Goal: Transaction & Acquisition: Obtain resource

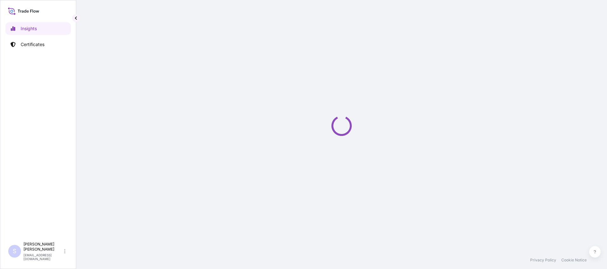
select select "2025"
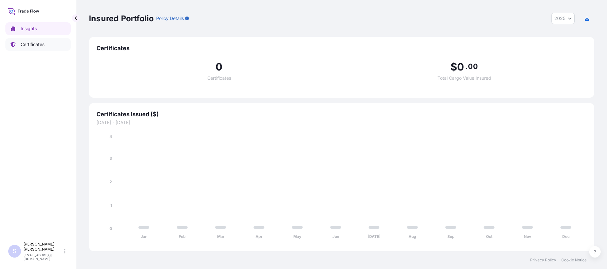
click at [33, 48] on link "Certificates" at bounding box center [37, 44] width 65 height 13
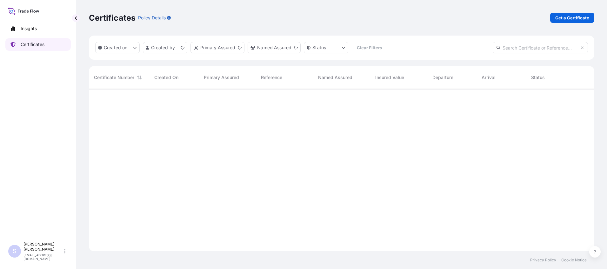
scroll to position [161, 501]
click at [559, 16] on p "Get a Certificate" at bounding box center [572, 18] width 34 height 6
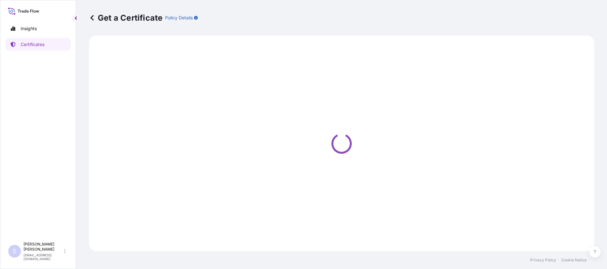
select select "Road / Inland"
select select "Sea"
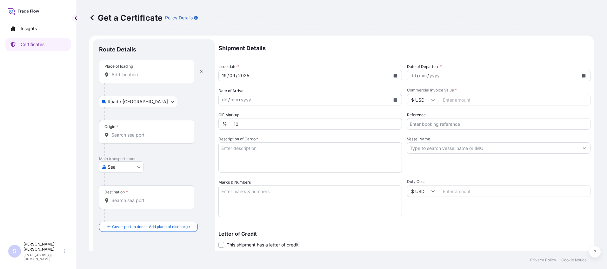
click at [138, 77] on input "Place of loading" at bounding box center [148, 74] width 75 height 6
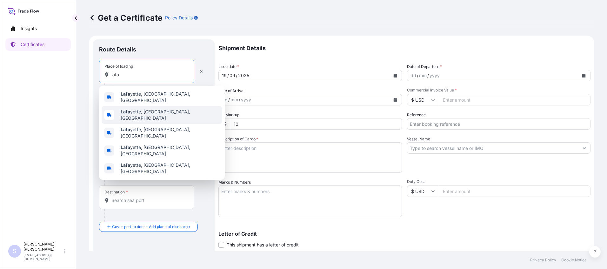
click at [134, 113] on span "Lafa yette, IN, USA" at bounding box center [170, 115] width 99 height 13
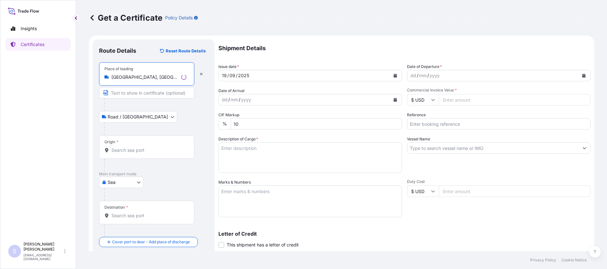
type input "Lafayette, IN, USA"
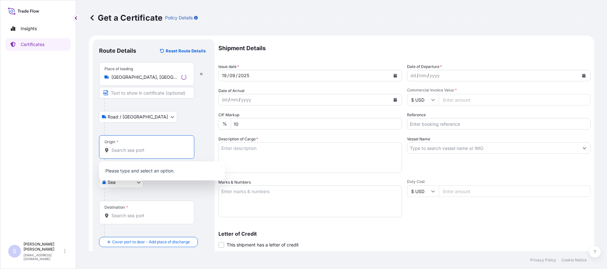
click at [123, 151] on input "Origin *" at bounding box center [148, 150] width 75 height 6
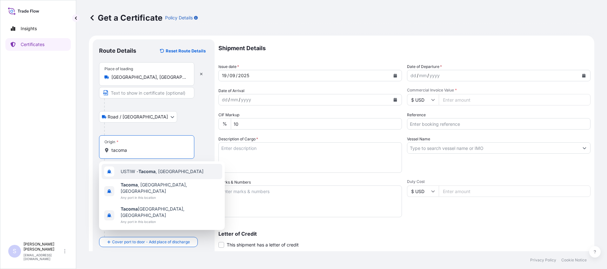
click at [127, 171] on span "USTIW - Tacoma , United States" at bounding box center [162, 171] width 83 height 6
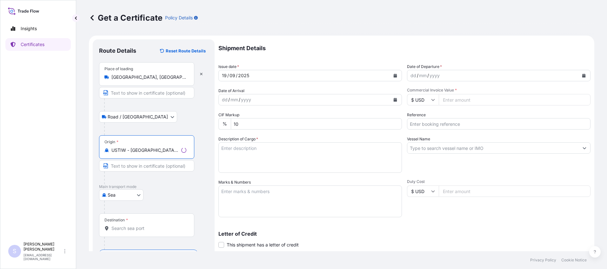
type input "USTIW - Tacoma, United States"
click at [137, 233] on div "Destination *" at bounding box center [146, 225] width 95 height 24
click at [137, 232] on input "Destination *" at bounding box center [148, 228] width 75 height 6
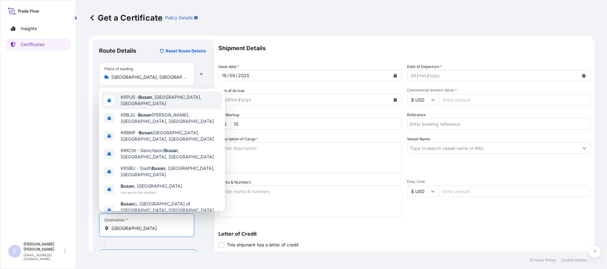
click at [158, 101] on div "KRPUS - Busan , Korea, South" at bounding box center [162, 100] width 121 height 18
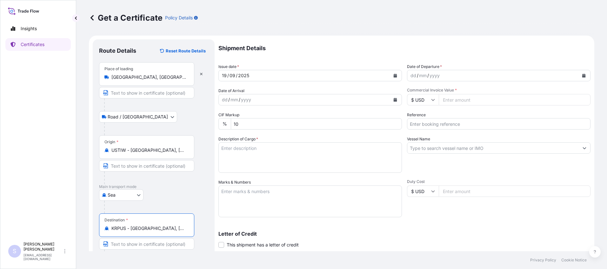
type input "KRPUS - Busan, Korea, South"
click at [582, 74] on icon "Calendar" at bounding box center [584, 76] width 4 height 4
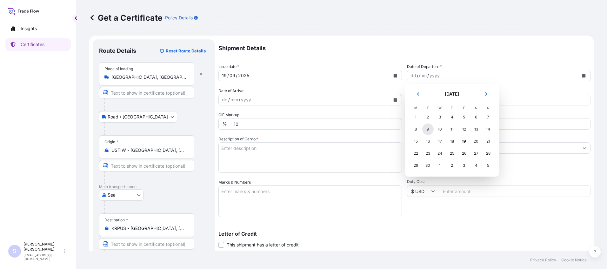
click at [430, 129] on div "9" at bounding box center [427, 129] width 11 height 11
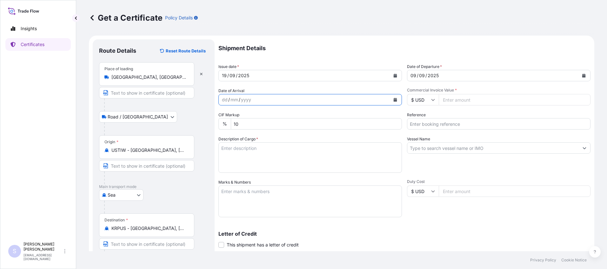
click at [391, 102] on button "Calendar" at bounding box center [395, 100] width 10 height 10
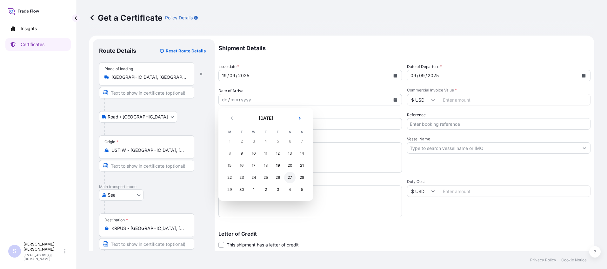
click at [288, 176] on div "27" at bounding box center [289, 177] width 11 height 11
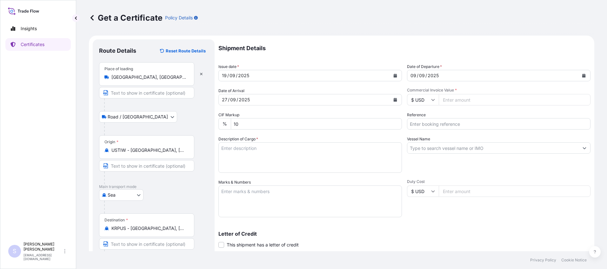
click at [474, 97] on input "Commercial Invoice Value *" at bounding box center [515, 99] width 152 height 11
type input "21321.47"
type input "2582677"
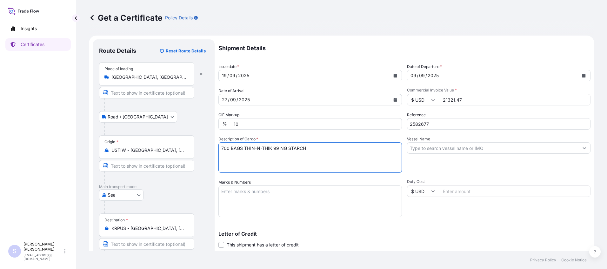
type textarea "700 BAGS THIN-N-THIK 99 NG STARCH"
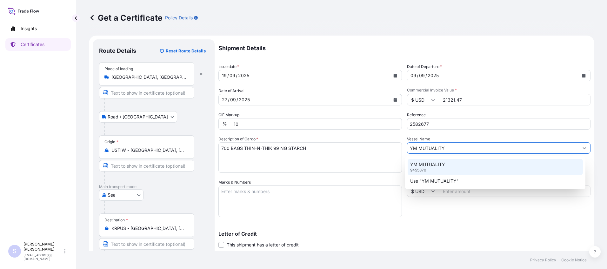
click at [429, 164] on p "YM MUTUALITY" at bounding box center [427, 164] width 35 height 6
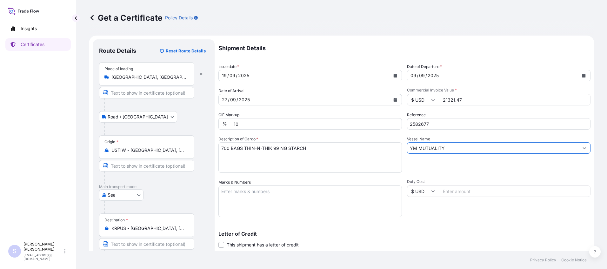
type input "YM MUTUALITY"
click at [331, 194] on textarea "Marks & Numbers" at bounding box center [310, 201] width 184 height 32
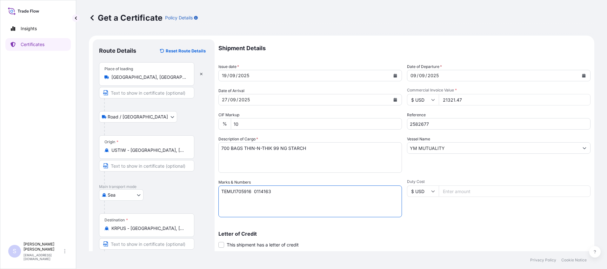
type textarea "TEMU1705916 0114163"
click at [427, 209] on div "Duty Cost $ USD" at bounding box center [499, 198] width 184 height 38
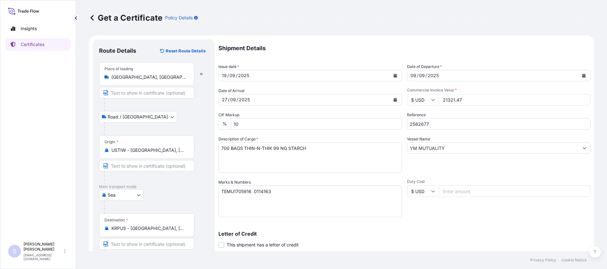
scroll to position [88, 0]
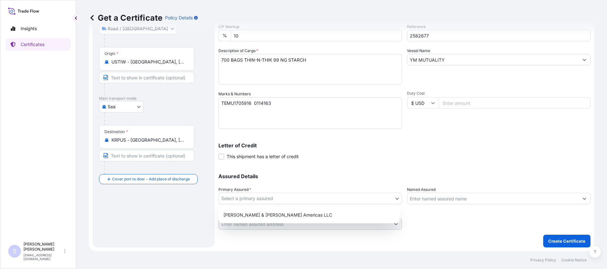
click at [326, 201] on body "Insights Certificates S Steve Klinger csidocs@cargos.com Get a Certificate Poli…" at bounding box center [303, 134] width 607 height 269
click at [303, 215] on div "Tate & Lyle Americas LLC" at bounding box center [309, 214] width 176 height 11
select select "31658"
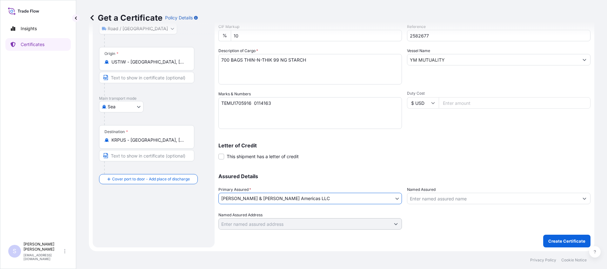
click at [429, 202] on input "Named Assured" at bounding box center [492, 198] width 171 height 11
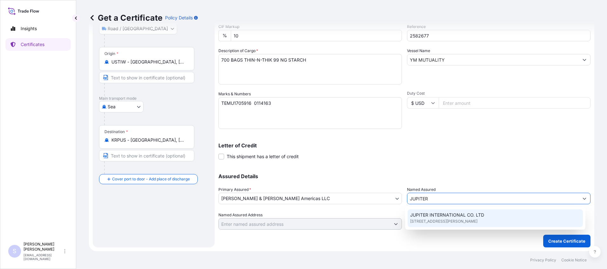
click at [431, 222] on span "2ND FL, ZEUS BLDG, 22 BAUMOE-RO43 GIL, SEOCHO-GU, 06740, SEOUL, South Korea" at bounding box center [443, 221] width 67 height 6
type input "JUPITER INTERNATIONAL CO. LTD"
type input "2ND FL, ZEUS BLDG, 22 BAUMOE-RO43 GIL, SEOCHO-GU"
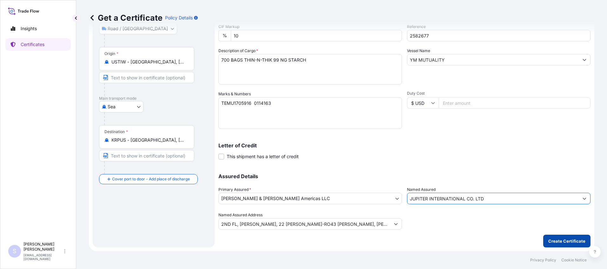
type input "JUPITER INTERNATIONAL CO. LTD"
click at [558, 245] on button "Create Certificate" at bounding box center [566, 241] width 47 height 13
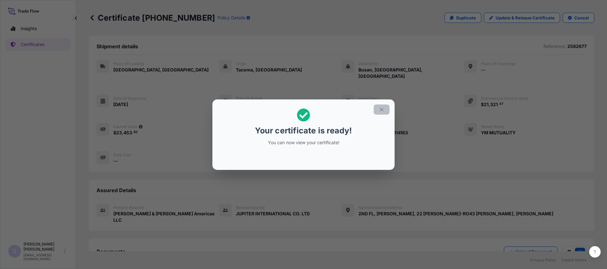
click at [382, 111] on icon "button" at bounding box center [382, 110] width 6 height 6
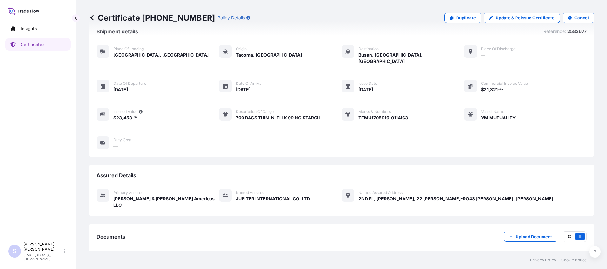
scroll to position [34, 0]
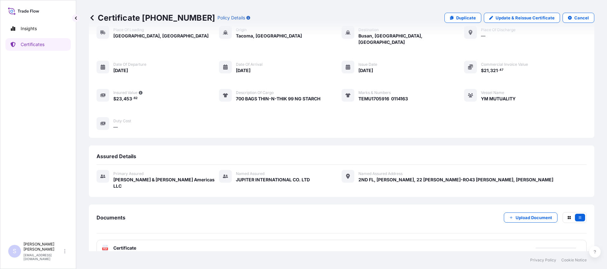
click at [106, 245] on icon at bounding box center [105, 248] width 5 height 6
drag, startPoint x: 106, startPoint y: 238, endPoint x: 225, endPoint y: 225, distance: 119.5
click at [225, 225] on div "Documents Upload Document PDF Certificate 2025-09-19T12:47:13.918898" at bounding box center [342, 234] width 490 height 44
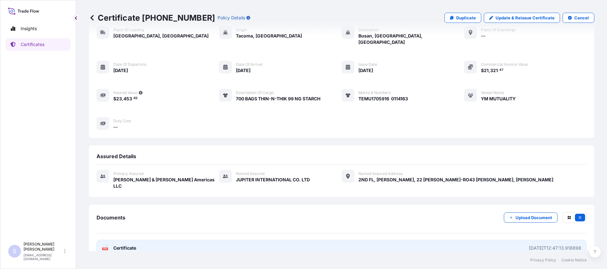
click at [106, 245] on icon at bounding box center [105, 248] width 5 height 6
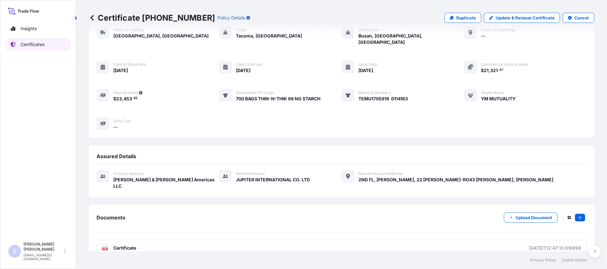
click at [45, 48] on link "Certificates" at bounding box center [37, 44] width 65 height 13
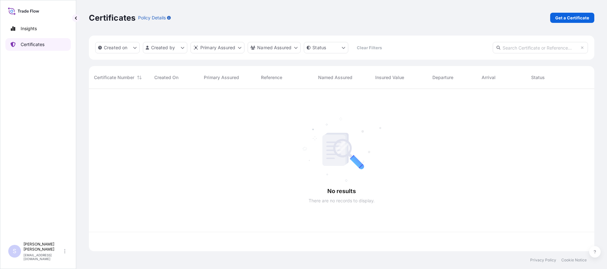
scroll to position [161, 501]
click at [561, 18] on p "Get a Certificate" at bounding box center [572, 18] width 34 height 6
select select "Sea"
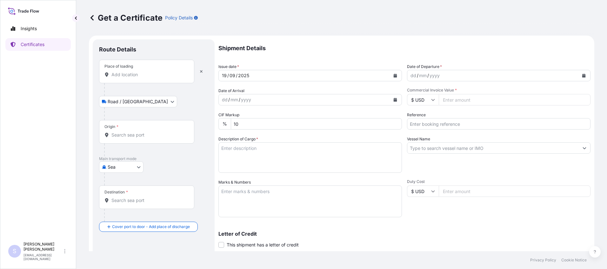
click at [150, 81] on div "Place of loading" at bounding box center [146, 72] width 95 height 24
click at [150, 78] on input "Place of loading" at bounding box center [148, 74] width 75 height 6
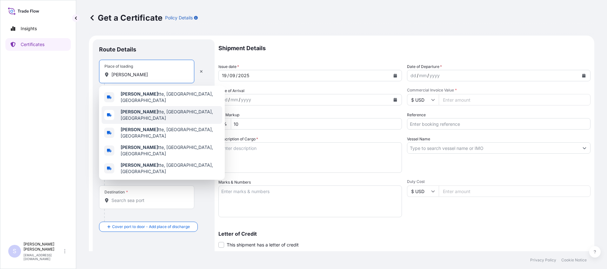
click at [144, 108] on div "Lafaye tte, IN, USA" at bounding box center [162, 115] width 121 height 18
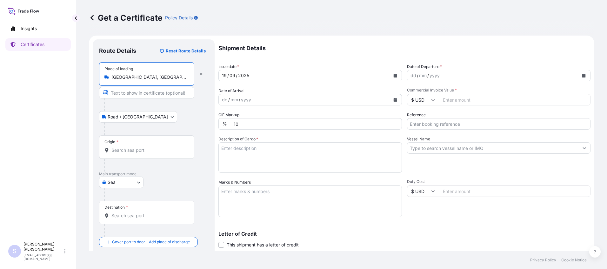
type input "Lafayette, IN, USA"
click at [130, 155] on div "Origin *" at bounding box center [146, 147] width 95 height 24
click at [130, 153] on input "Origin *" at bounding box center [148, 150] width 75 height 6
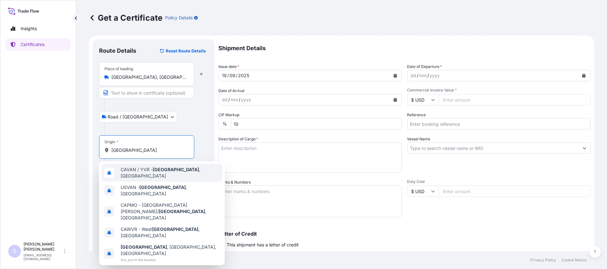
click at [142, 170] on span "CAVAN / YVR - Vancouver , Canada" at bounding box center [170, 172] width 99 height 13
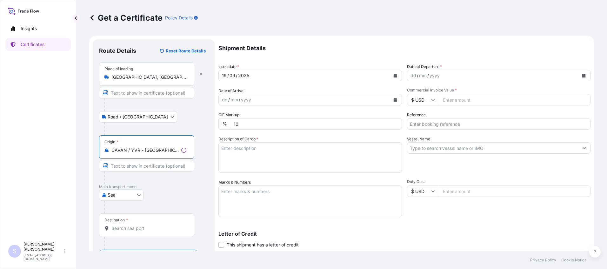
type input "CAVAN / YVR - Vancouver, Canada"
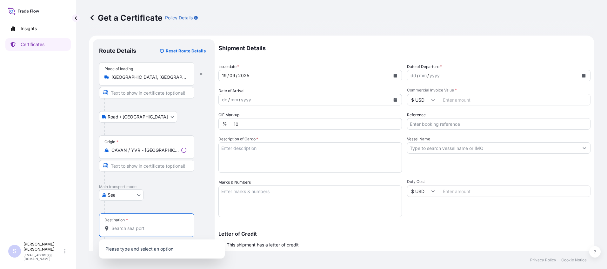
click at [132, 228] on input "Destination *" at bounding box center [148, 228] width 75 height 6
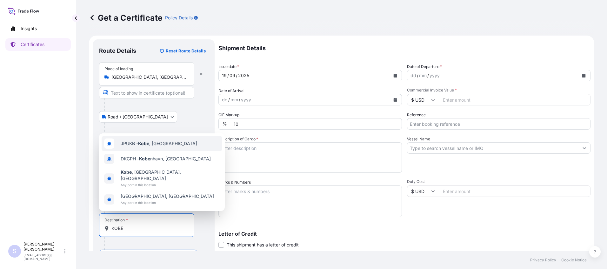
click at [156, 147] on span "JPUKB - Kobe , Japan" at bounding box center [159, 143] width 77 height 6
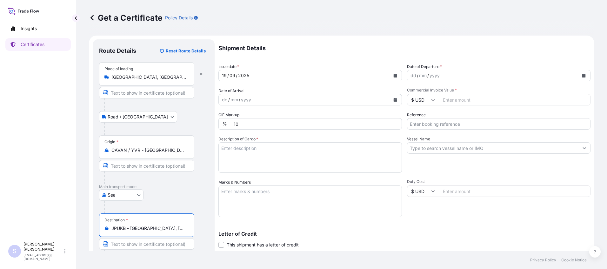
type input "JPUKB - Kobe, Japan"
click at [582, 75] on icon "Calendar" at bounding box center [584, 76] width 4 height 4
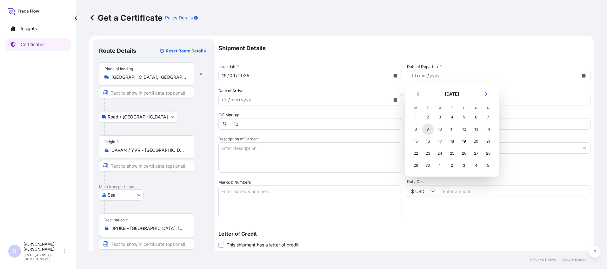
click at [428, 129] on div "9" at bounding box center [427, 129] width 11 height 11
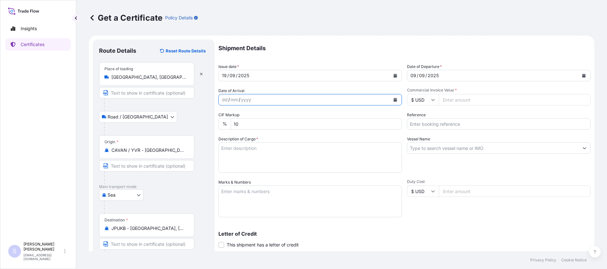
click at [395, 95] on button "Calendar" at bounding box center [395, 100] width 10 height 10
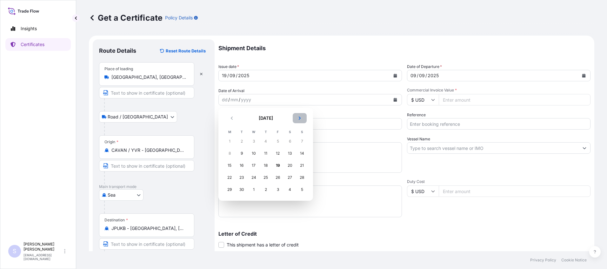
click at [298, 120] on button "Next" at bounding box center [300, 118] width 14 height 10
click at [229, 165] on div "13" at bounding box center [229, 165] width 11 height 11
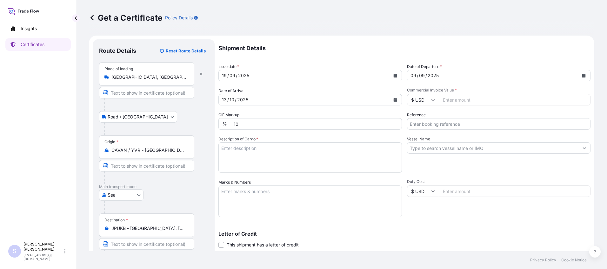
click at [468, 95] on input "Commercial Invoice Value *" at bounding box center [515, 99] width 152 height 11
click at [454, 103] on input "Commercial Invoice Value *" at bounding box center [515, 99] width 152 height 11
type input "97695.90"
type input "2571330-31"
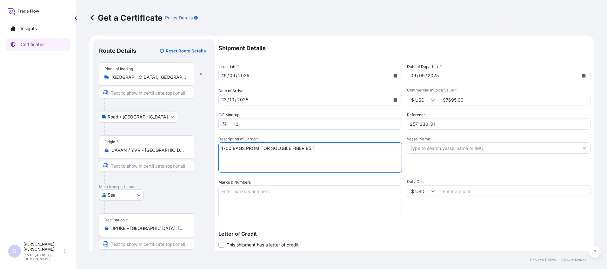
type textarea "1700 BAGS PROMITOR SOLUBLE FIBER 85 T"
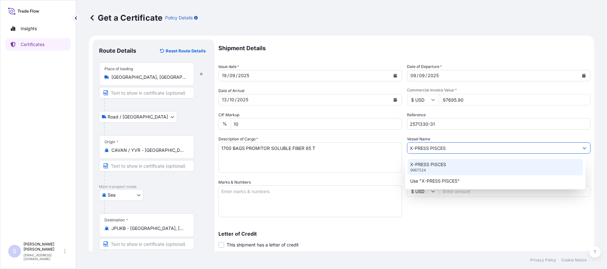
click at [445, 165] on p "X-PRESS PISCES" at bounding box center [428, 164] width 36 height 6
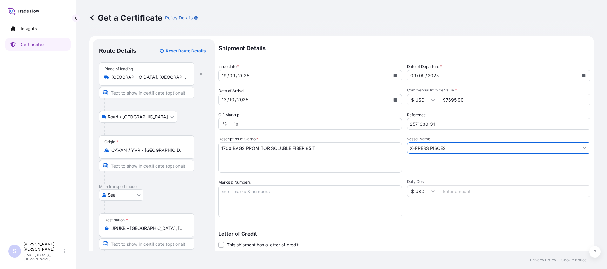
type input "X-PRESS PISCES"
click at [293, 193] on textarea "Marks & Numbers" at bounding box center [310, 201] width 184 height 32
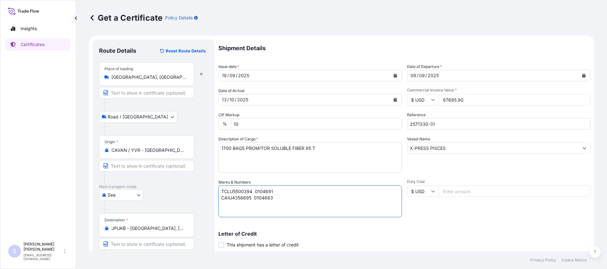
type textarea "TCLU5500394 0104691 CAIU4358695 0104683"
click at [411, 218] on div "Shipment Details Issue date * 19 / 09 / 2025 Date of Departure * 09 / 09 / 2025…" at bounding box center [404, 178] width 372 height 279
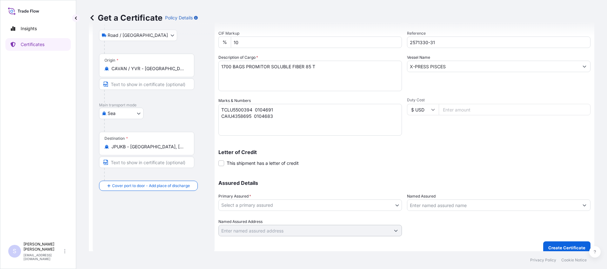
scroll to position [88, 0]
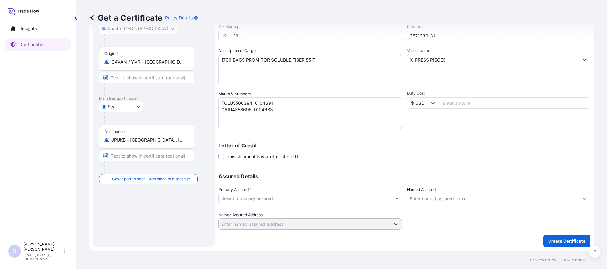
click at [323, 196] on body "Insights Certificates S Steve Klinger csidocs@cargos.com Get a Certificate Poli…" at bounding box center [303, 134] width 607 height 269
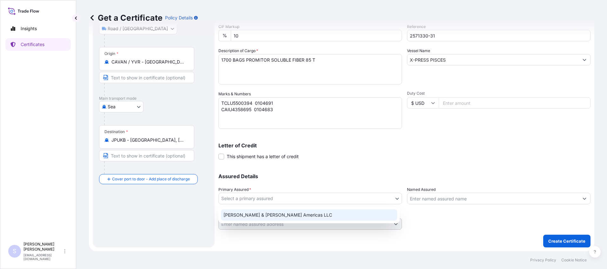
click at [298, 213] on div "Tate & Lyle Americas LLC" at bounding box center [309, 214] width 176 height 11
select select "31658"
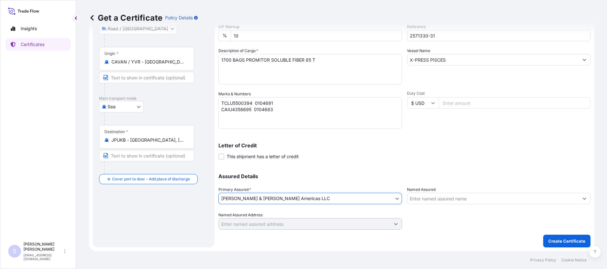
click at [426, 202] on input "Named Assured" at bounding box center [492, 198] width 171 height 11
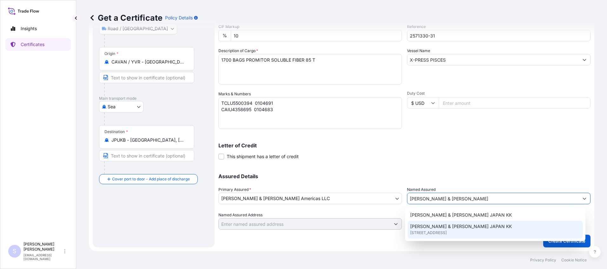
click at [446, 232] on span "7109 7th Floor Kashikei Building, 1050004, TOKYO, JAPAN" at bounding box center [428, 233] width 37 height 6
type input "TATE & LYLE JAPAN KK"
type input "71097th Floor Kashikei Building"
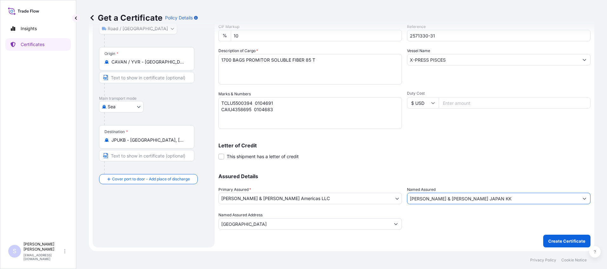
type input "TATE & LYLE JAPAN KK"
click at [557, 242] on p "Create Certificate" at bounding box center [566, 241] width 37 height 6
type input "71097th Floor Kashikei Building"
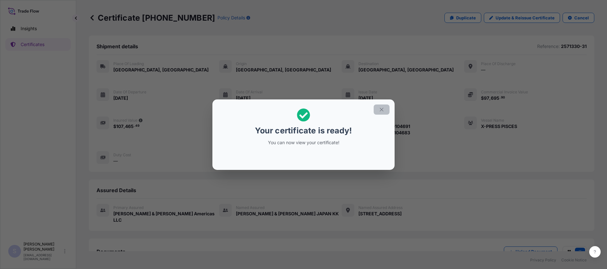
click at [383, 110] on icon "button" at bounding box center [382, 110] width 6 height 6
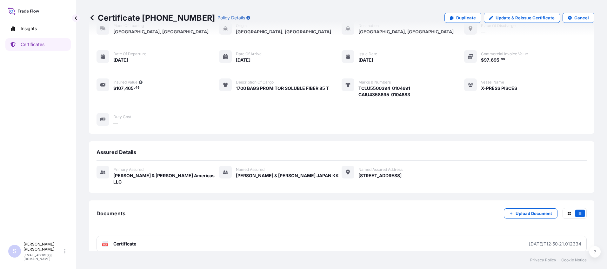
scroll to position [47, 0]
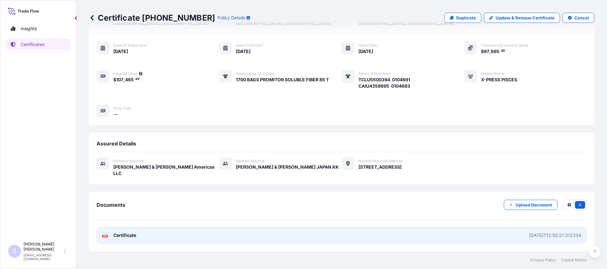
click at [102, 234] on icon "PDF" at bounding box center [105, 235] width 6 height 6
